Goal: Information Seeking & Learning: Learn about a topic

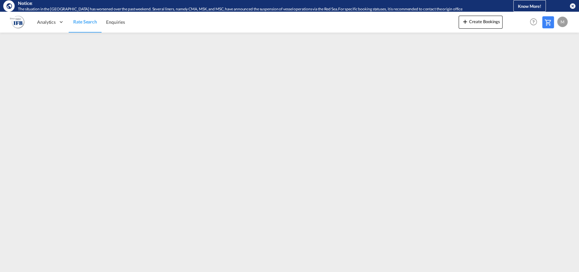
click at [570, 7] on md-icon "icon-close-circle" at bounding box center [573, 6] width 7 height 7
